Goal: Task Accomplishment & Management: Complete application form

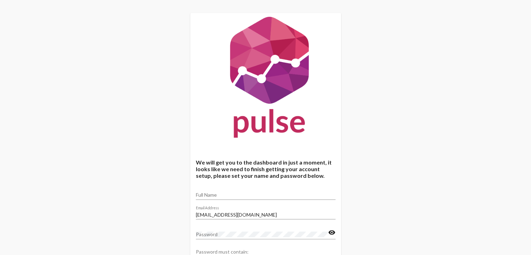
scroll to position [87, 0]
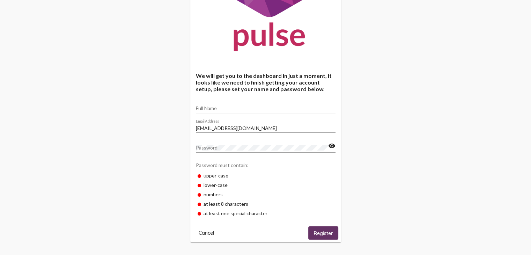
click at [210, 234] on span "Cancel" at bounding box center [206, 233] width 15 height 6
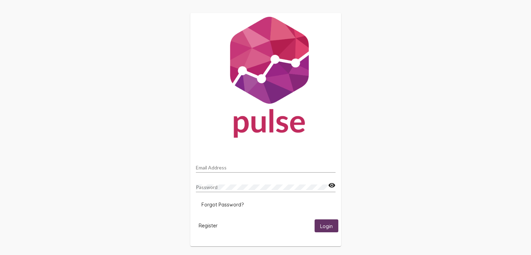
click at [215, 164] on div "Email Address" at bounding box center [266, 166] width 140 height 14
click at [215, 165] on input "Email Address" at bounding box center [266, 168] width 140 height 6
type input "[EMAIL_ADDRESS][DOMAIN_NAME]"
click at [315, 219] on button "Login" at bounding box center [327, 225] width 24 height 13
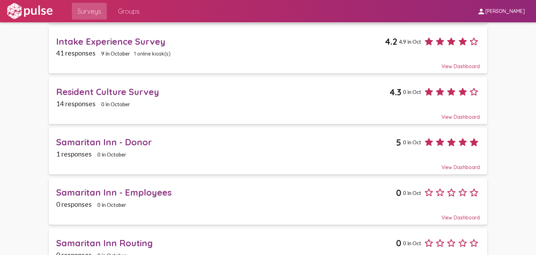
scroll to position [96, 0]
